Goal: Information Seeking & Learning: Understand process/instructions

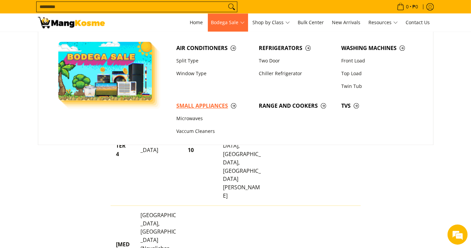
click at [214, 108] on span "Small Appliances" at bounding box center [214, 106] width 76 height 8
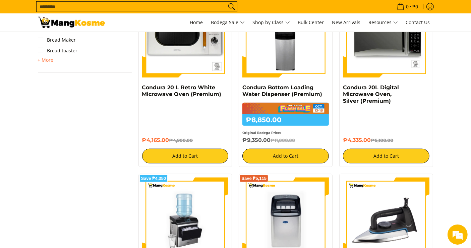
scroll to position [505, 0]
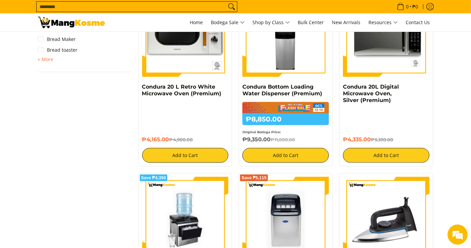
drag, startPoint x: 270, startPoint y: 141, endPoint x: 248, endPoint y: 106, distance: 41.9
click at [248, 106] on div "₱8,850.00 ₱11,000.00 Original Bodega Price: ₱9,350.00 ₱11,000.00" at bounding box center [285, 122] width 86 height 41
click at [224, 126] on div "₱4,165.00 ₱4,900.00 Add to Cart" at bounding box center [185, 132] width 86 height 60
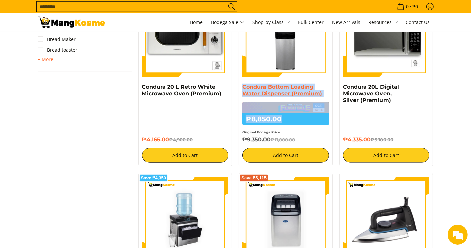
drag, startPoint x: 283, startPoint y: 120, endPoint x: 243, endPoint y: 90, distance: 50.1
click at [243, 90] on div "Condura Bottom Loading Water Dispenser (Premium) ₱8,850.00 ₱11,000.00 Original …" at bounding box center [285, 122] width 86 height 79
copy div "Condura Bottom Loading Water Dispenser (Premium) ₱8,850.00"
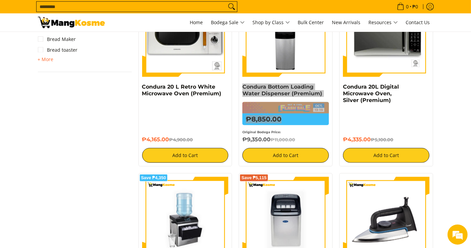
scroll to position [0, 0]
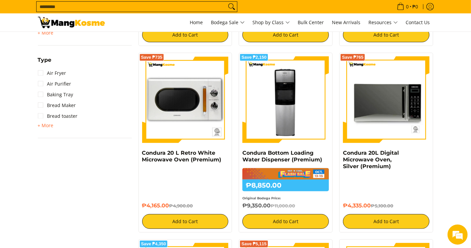
scroll to position [438, 0]
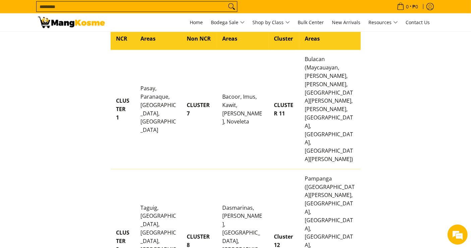
scroll to position [628, 0]
